Goal: Task Accomplishment & Management: Manage account settings

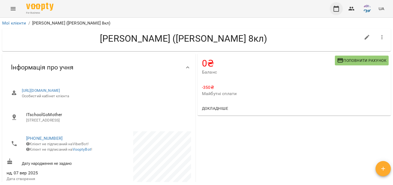
click at [335, 11] on icon "button" at bounding box center [336, 8] width 7 height 7
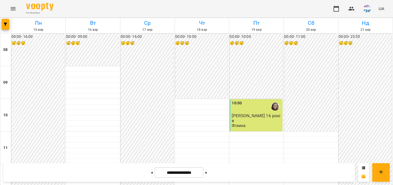
scroll to position [208, 0]
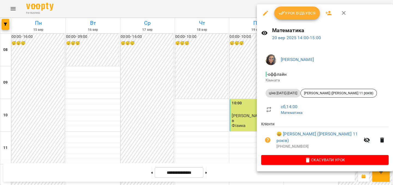
click at [305, 13] on span "Урок відбувся" at bounding box center [297, 13] width 37 height 7
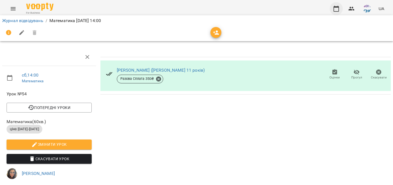
click at [338, 9] on icon "button" at bounding box center [336, 8] width 7 height 7
